Goal: Task Accomplishment & Management: Manage account settings

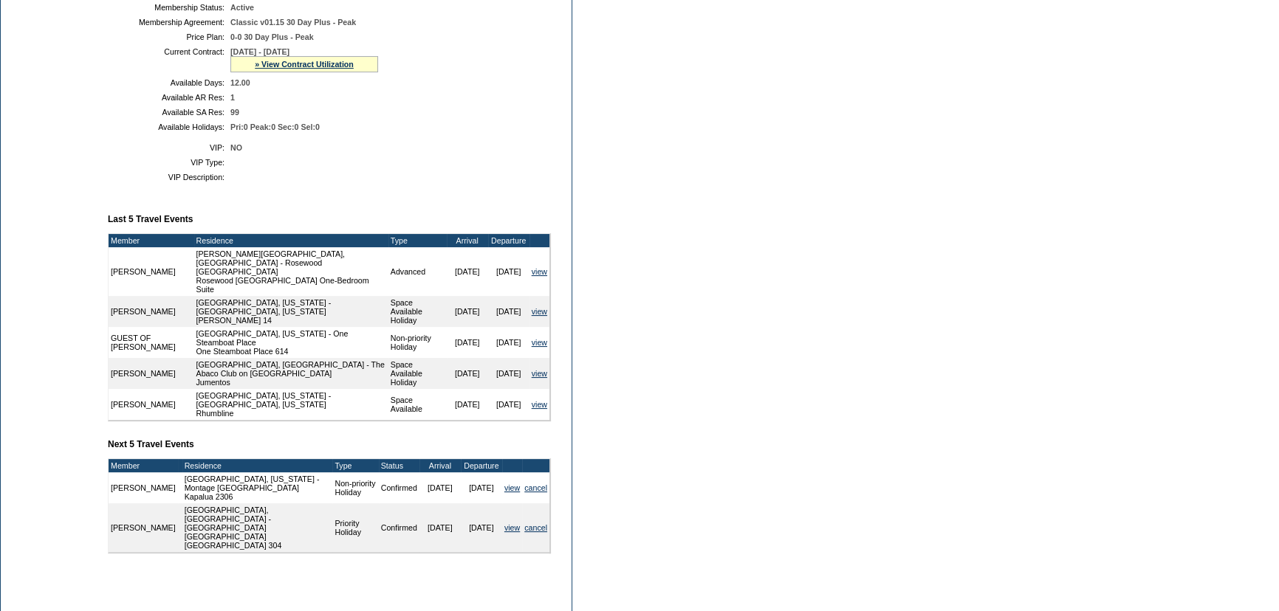
scroll to position [335, 0]
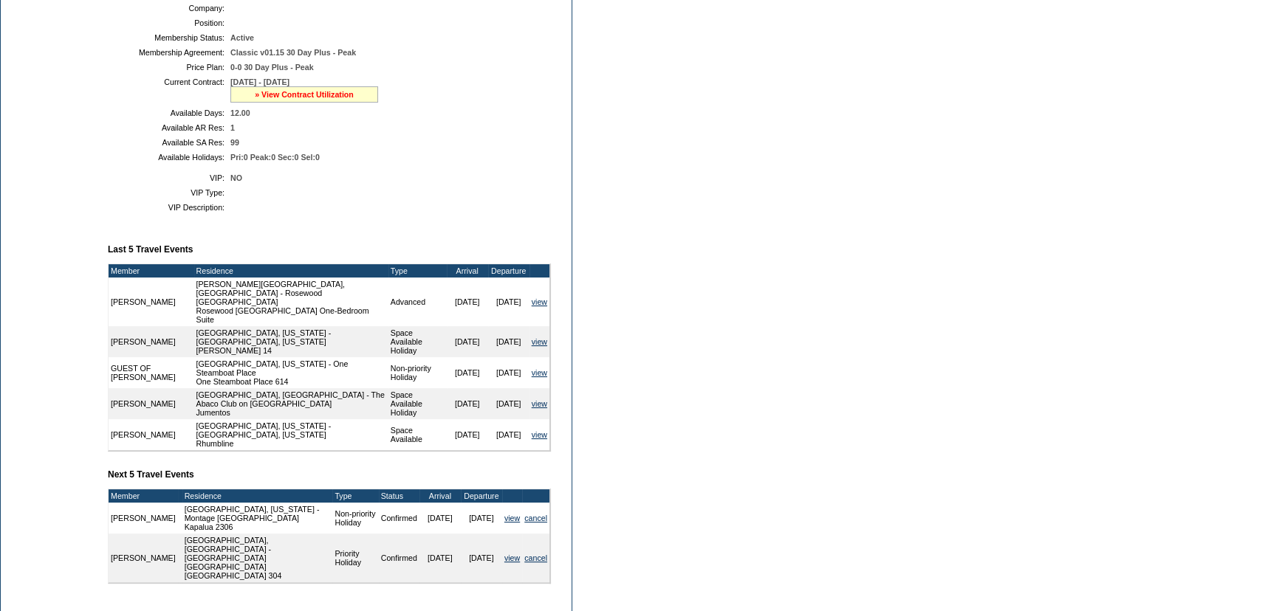
click at [298, 94] on link "» View Contract Utilization" at bounding box center [304, 94] width 99 height 9
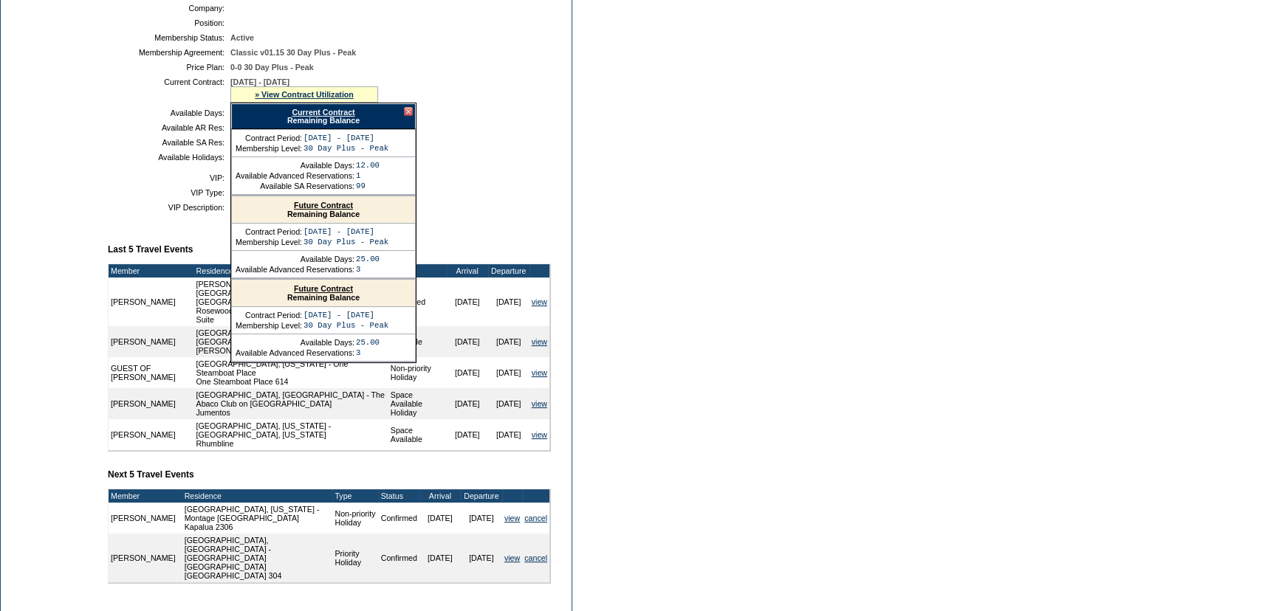
click at [307, 114] on link "Current Contract" at bounding box center [323, 112] width 63 height 9
click at [74, 488] on td "Dashboard Personal Info Business Info Address Info Web Access Notes Current Res…" at bounding box center [51, 222] width 100 height 830
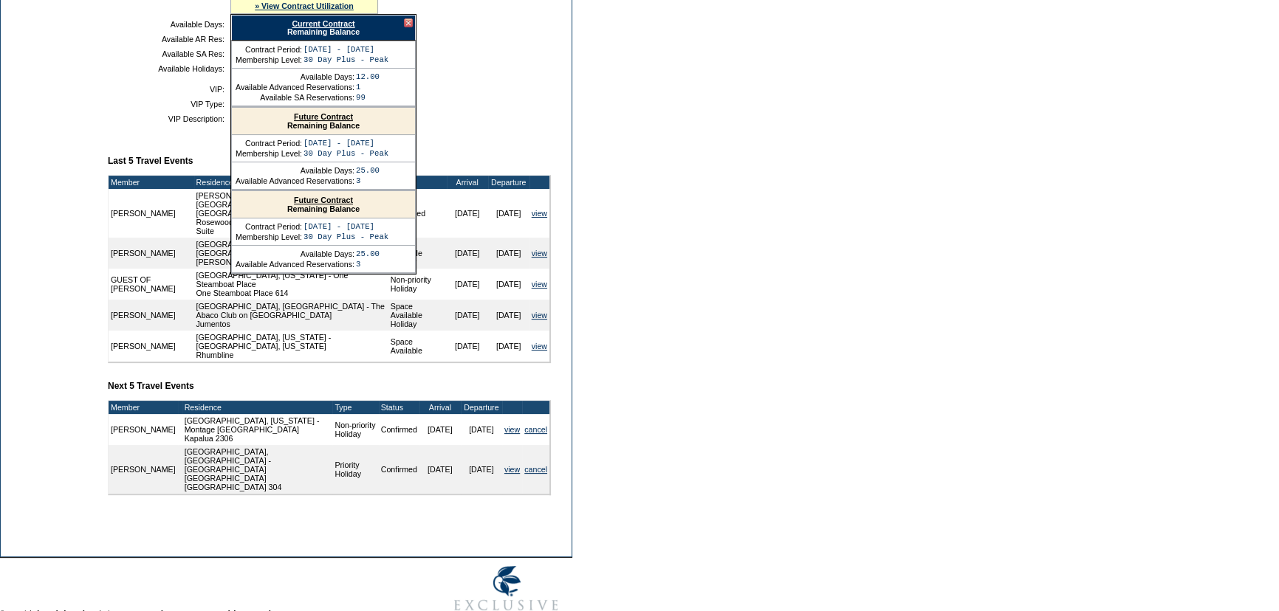
scroll to position [470, 0]
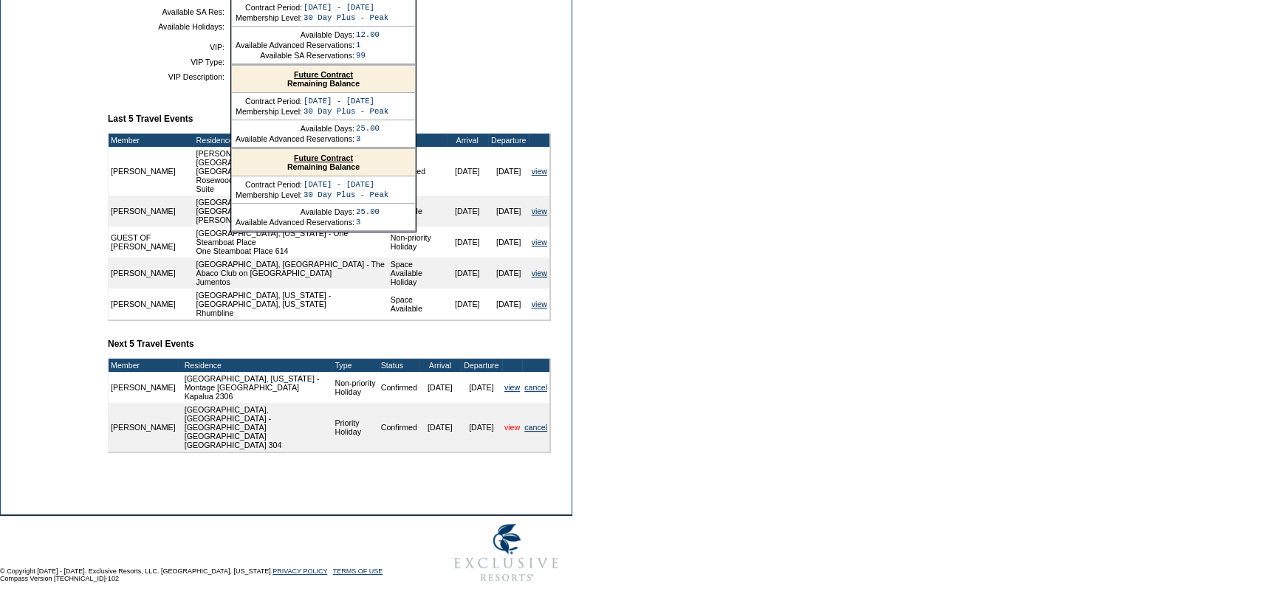
click at [509, 432] on link "view" at bounding box center [512, 427] width 16 height 9
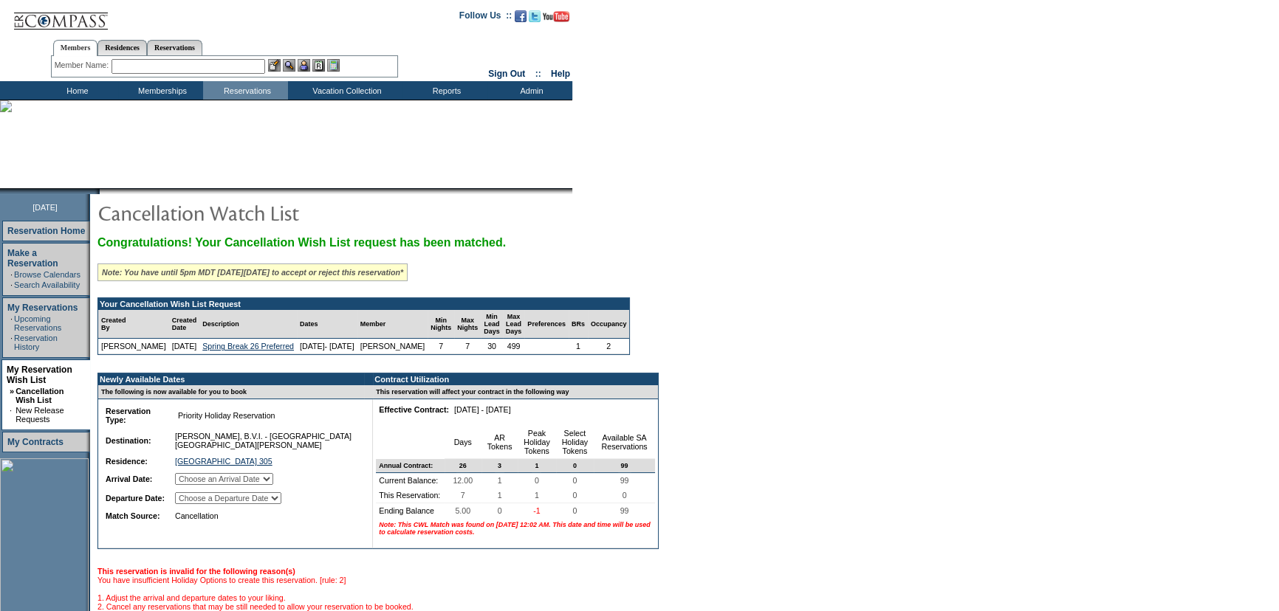
scroll to position [66, 0]
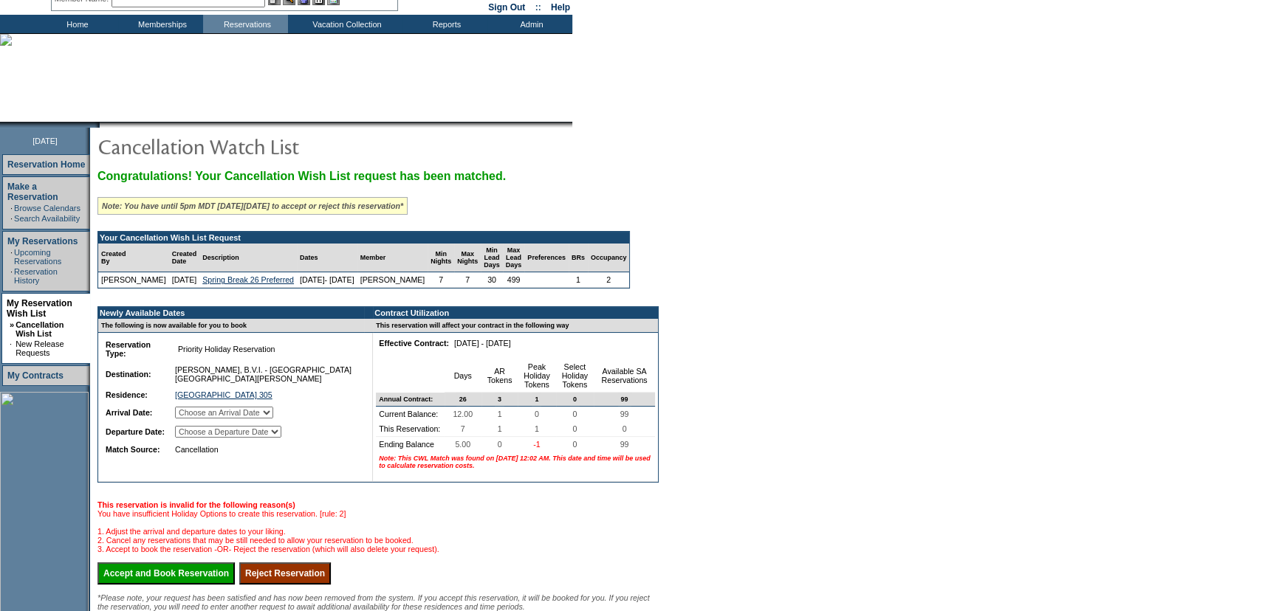
click at [273, 419] on select "Choose an Arrival Date [DATE] [DATE] [DATE] [DATE] [DATE] [DATE] [DATE]" at bounding box center [224, 413] width 98 height 12
select select "[DATE]"
click at [193, 419] on select "Choose an Arrival Date [DATE] [DATE] [DATE] [DATE] [DATE] [DATE] [DATE]" at bounding box center [224, 413] width 98 height 12
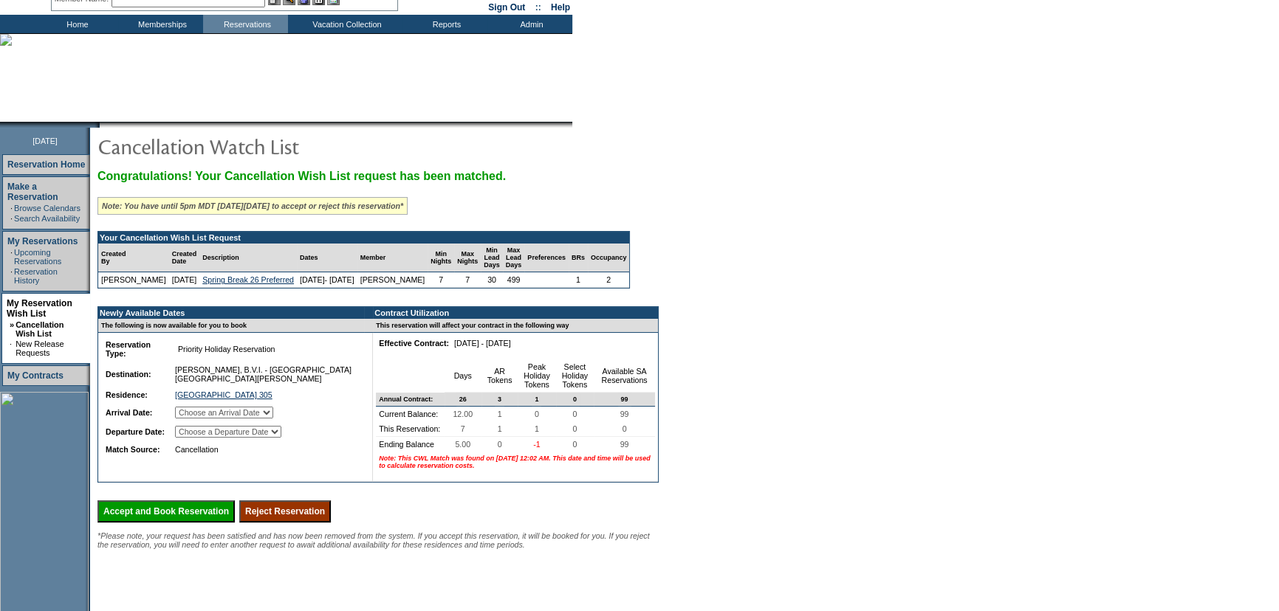
click at [281, 438] on select "Choose a Departure Date [DATE] [DATE] [DATE] [DATE] [DATE] [DATE] [DATE]" at bounding box center [228, 432] width 106 height 12
select select "[DATE]"
click at [195, 438] on select "Choose a Departure Date [DATE] [DATE] [DATE] [DATE] [DATE] [DATE] [DATE]" at bounding box center [228, 432] width 106 height 12
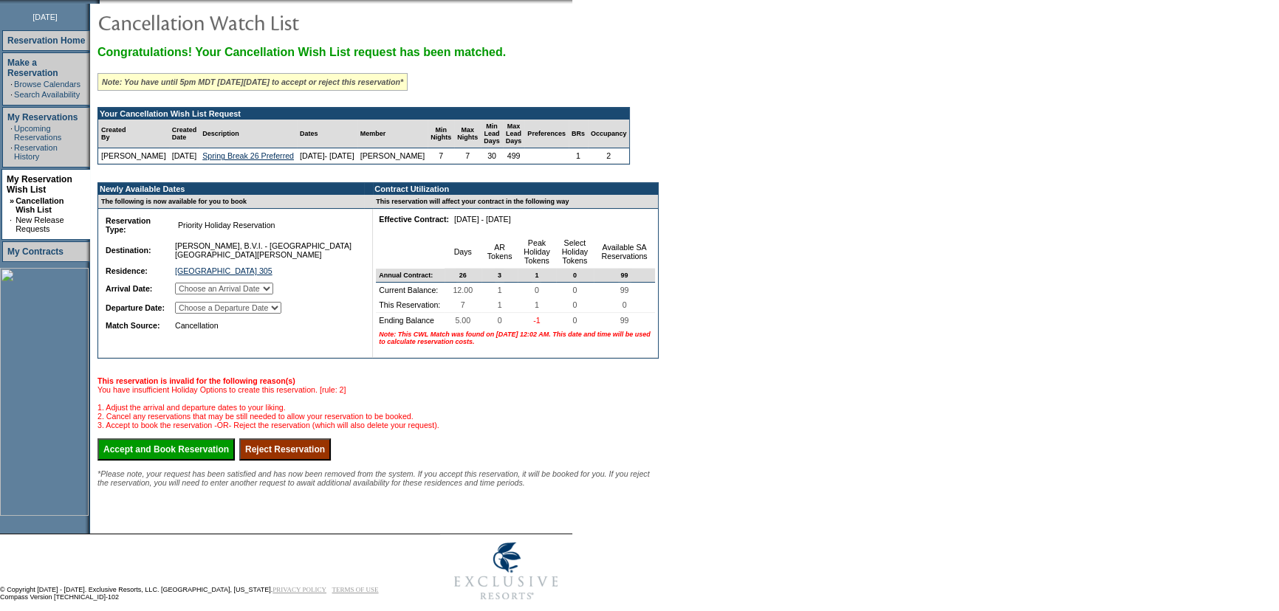
scroll to position [201, 0]
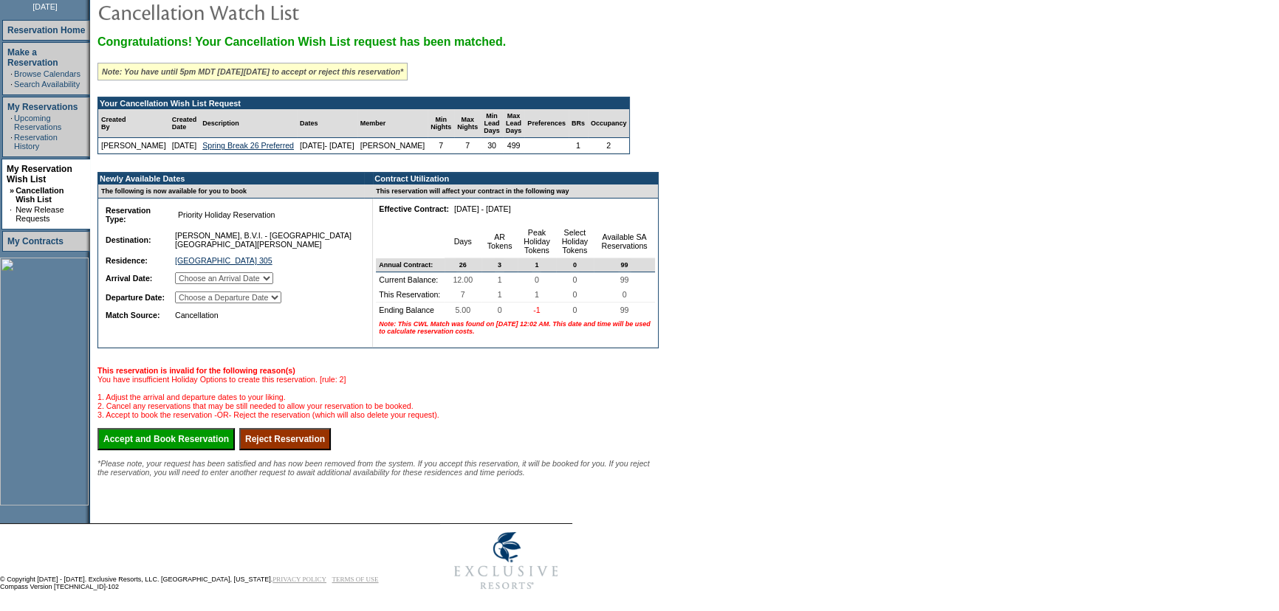
click at [760, 219] on form "Follow Us ::" at bounding box center [639, 198] width 1279 height 799
click at [724, 42] on form "Follow Us ::" at bounding box center [639, 198] width 1279 height 799
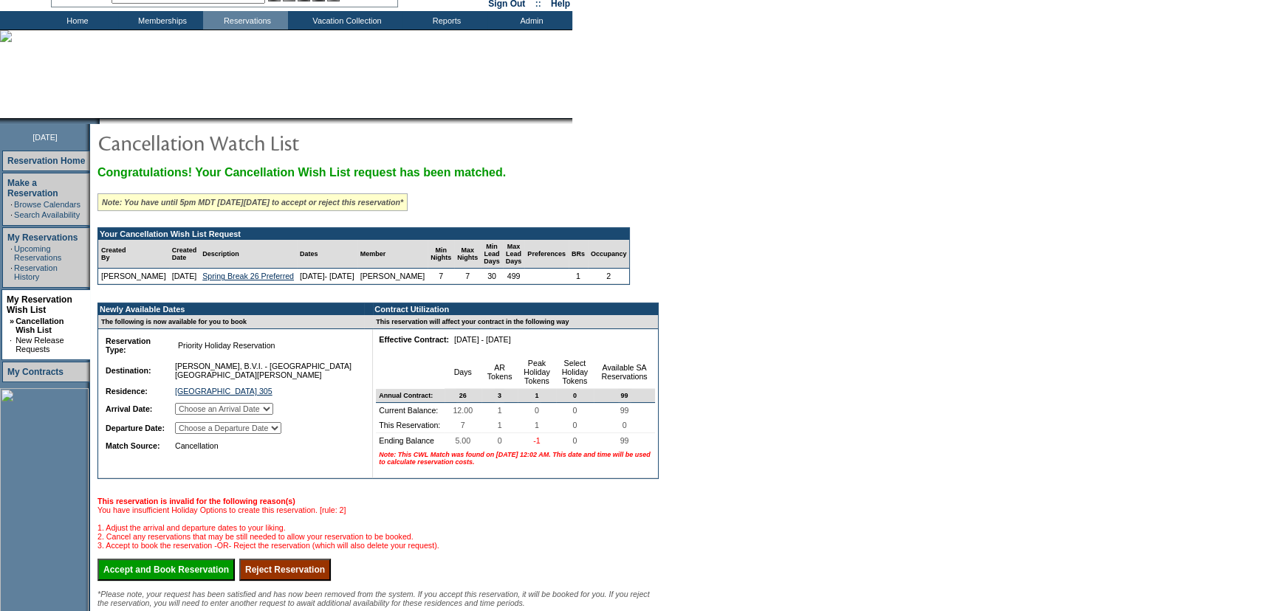
scroll to position [0, 0]
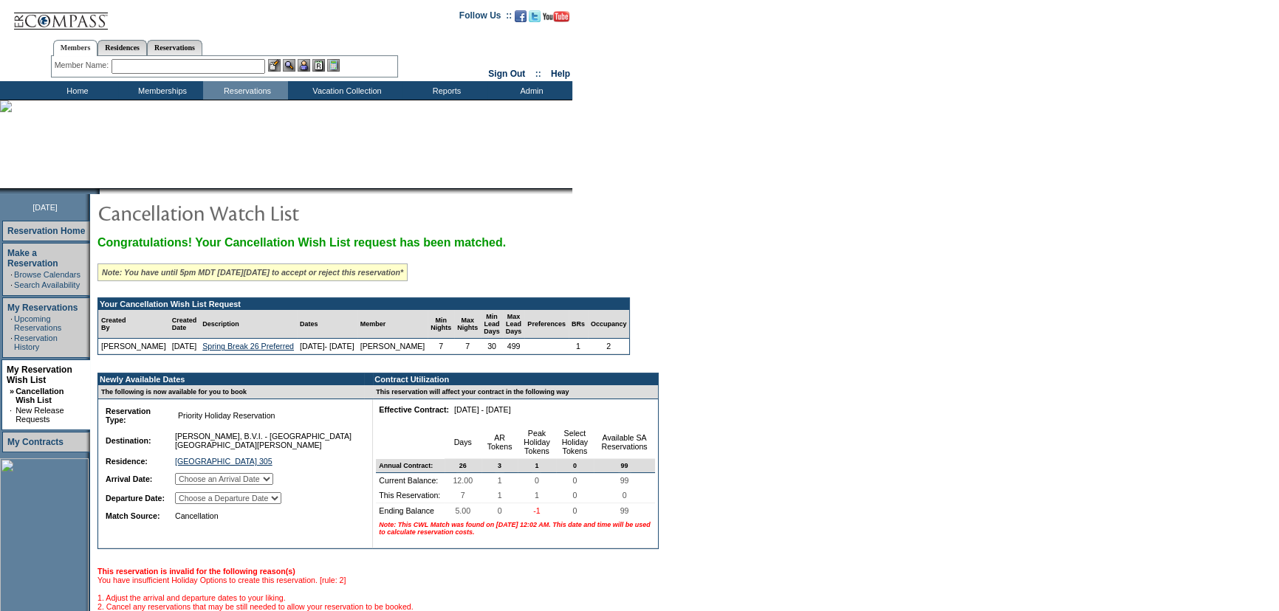
click at [80, 90] on td "Home" at bounding box center [75, 90] width 85 height 18
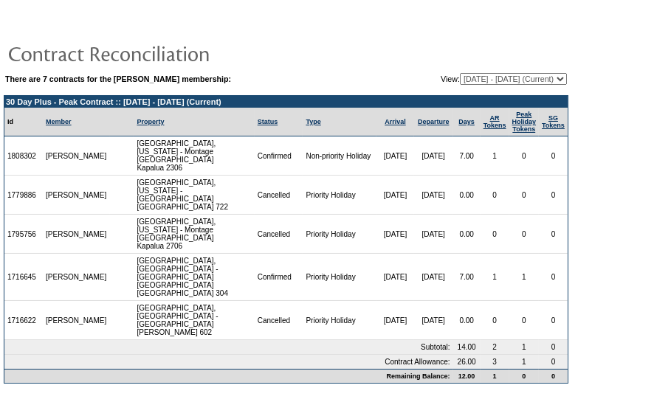
click at [460, 77] on select "03/15/22 - 05/31/23 06/01/23 - 05/31/24 06/01/24 - 05/31/25 06/01/25 - 05/31/26…" at bounding box center [513, 79] width 107 height 12
select select "138374"
click at [460, 73] on select "03/15/22 - 05/31/23 06/01/23 - 05/31/24 06/01/24 - 05/31/25 06/01/25 - 05/31/26…" at bounding box center [513, 79] width 107 height 12
